Goal: Information Seeking & Learning: Check status

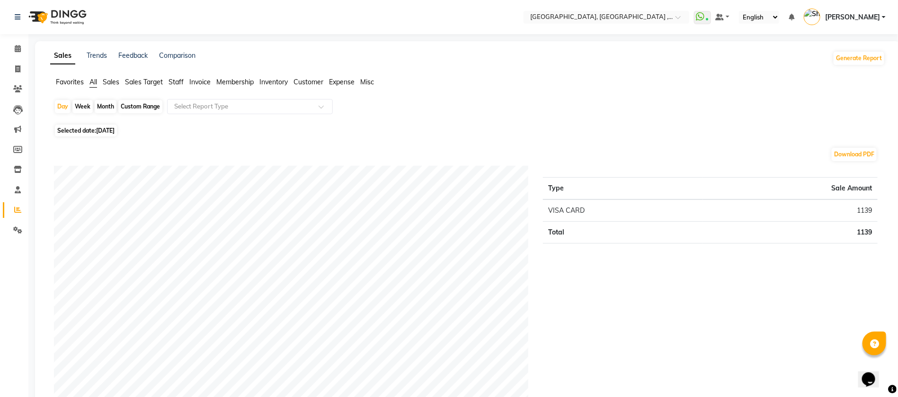
drag, startPoint x: 370, startPoint y: 147, endPoint x: 374, endPoint y: 101, distance: 46.1
click at [370, 147] on div "Download PDF" at bounding box center [466, 154] width 824 height 15
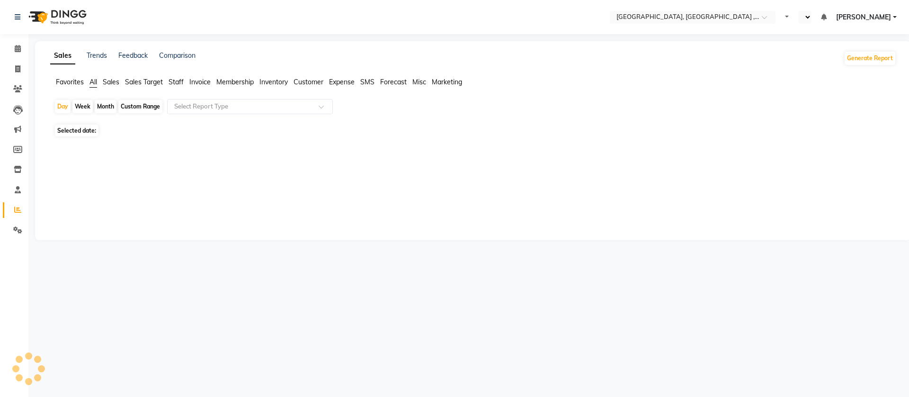
select select "en"
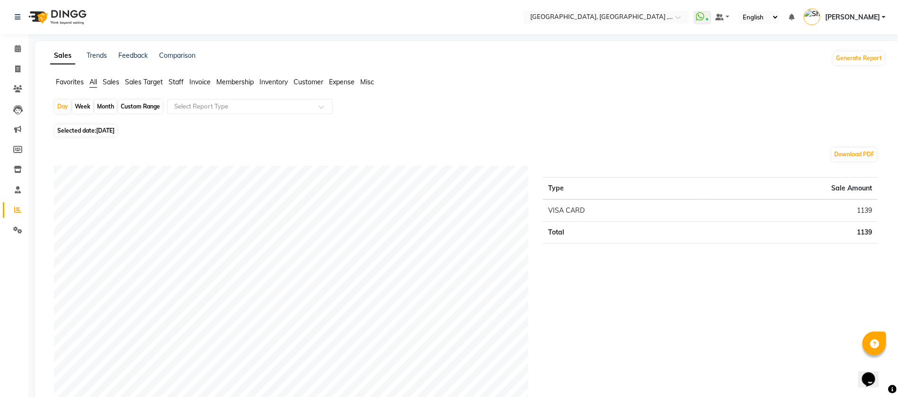
click at [20, 46] on icon at bounding box center [18, 48] width 6 height 7
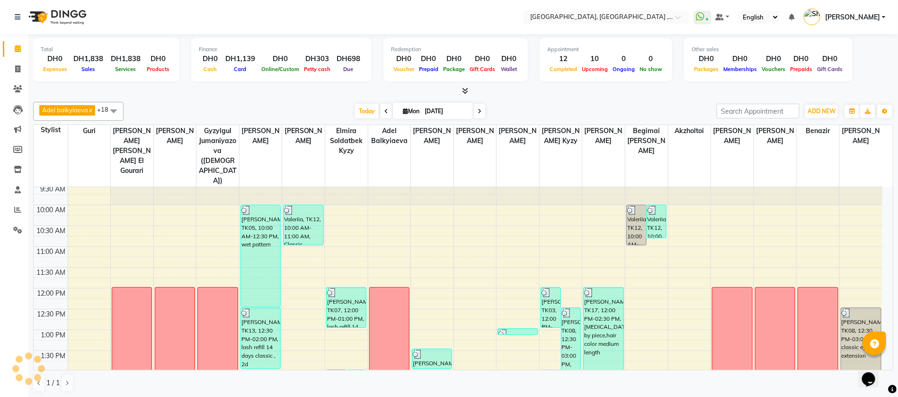
scroll to position [71, 0]
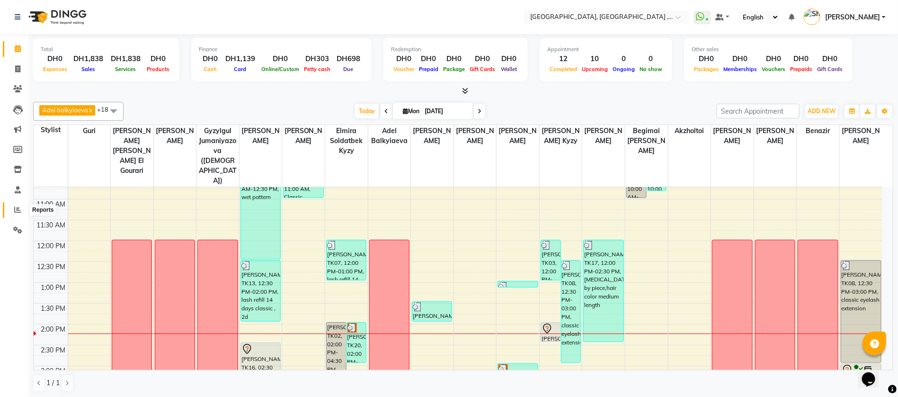
click at [11, 213] on span at bounding box center [17, 209] width 17 height 11
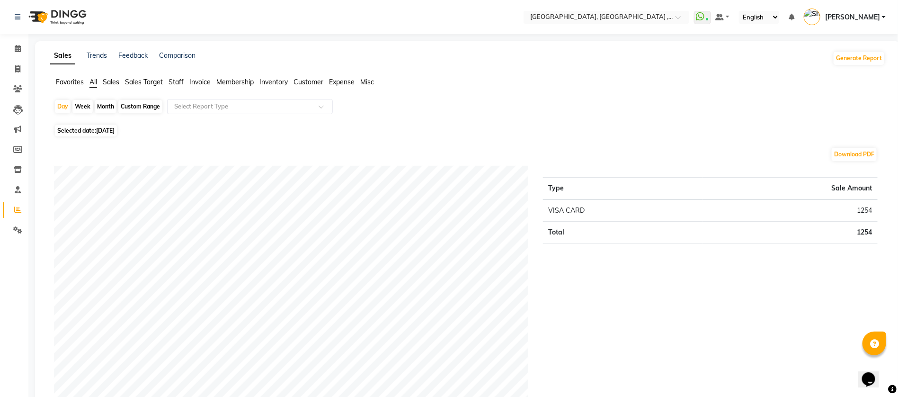
click at [99, 133] on span "[DATE]" at bounding box center [105, 130] width 18 height 7
select select "9"
select select "2025"
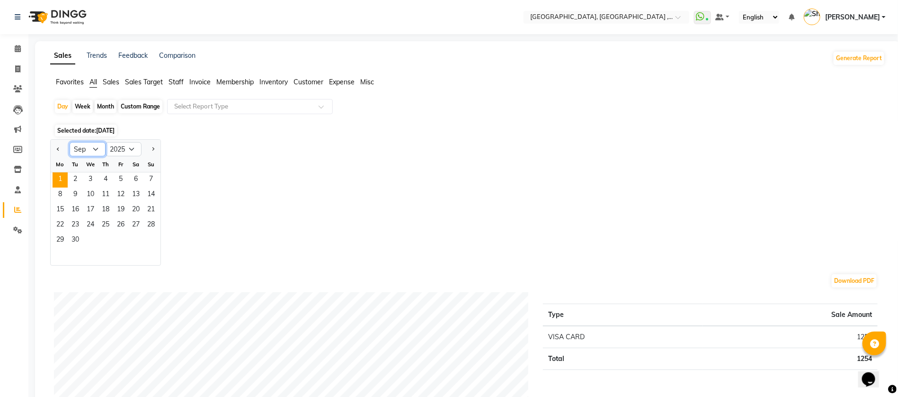
click at [81, 153] on select "Jan Feb Mar Apr May Jun Jul Aug Sep Oct Nov Dec" at bounding box center [88, 149] width 36 height 14
select select "8"
click at [70, 142] on select "Jan Feb Mar Apr May Jun Jul Aug Sep Oct Nov Dec" at bounding box center [88, 149] width 36 height 14
click at [153, 237] on span "31" at bounding box center [150, 240] width 15 height 15
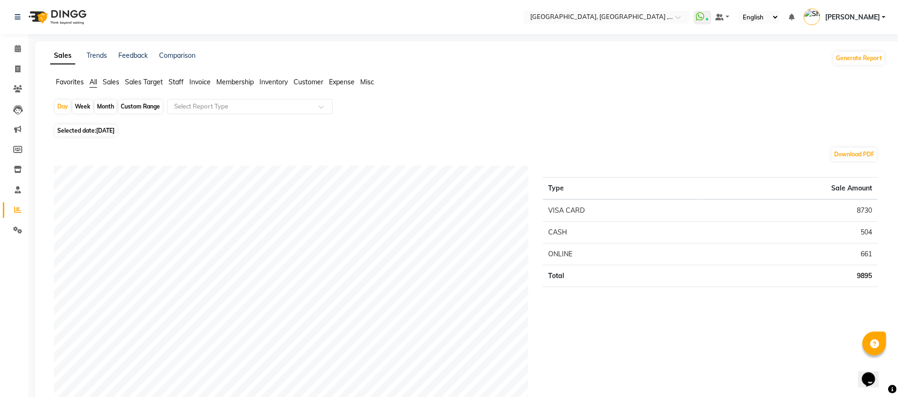
click at [584, 339] on div "Type Sale Amount VISA CARD 8730 CASH 504 ONLINE 661 Total 9895" at bounding box center [710, 298] width 349 height 265
click at [16, 52] on icon at bounding box center [18, 48] width 6 height 7
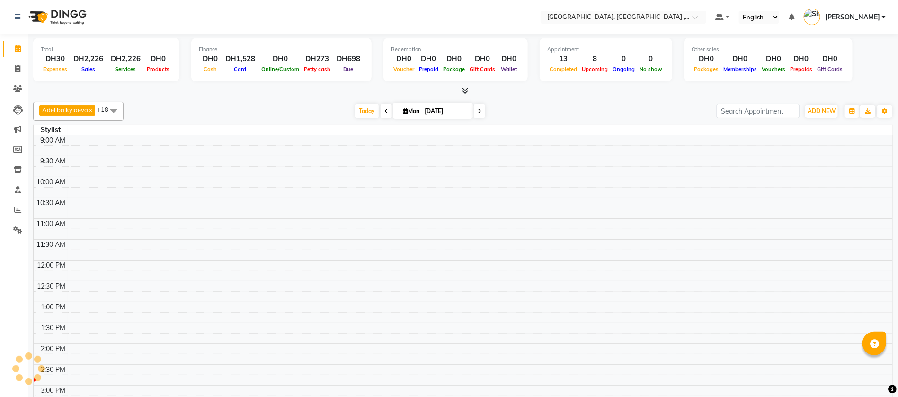
select select "en"
